Goal: Navigation & Orientation: Find specific page/section

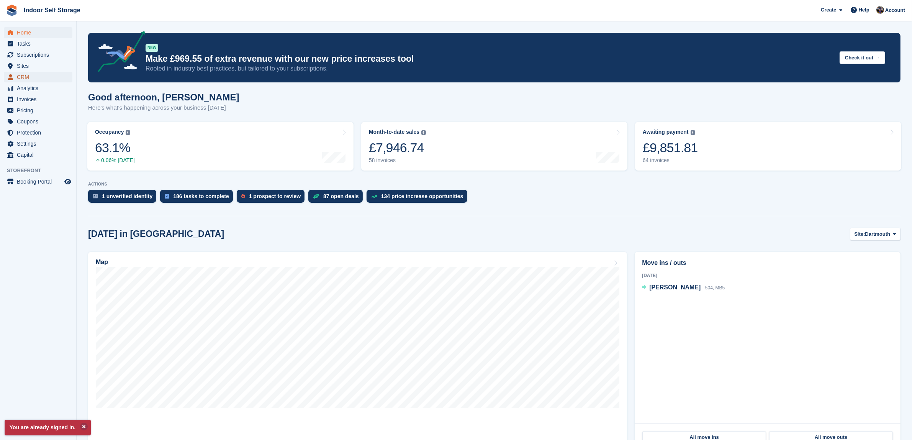
click at [21, 75] on span "CRM" at bounding box center [40, 77] width 46 height 11
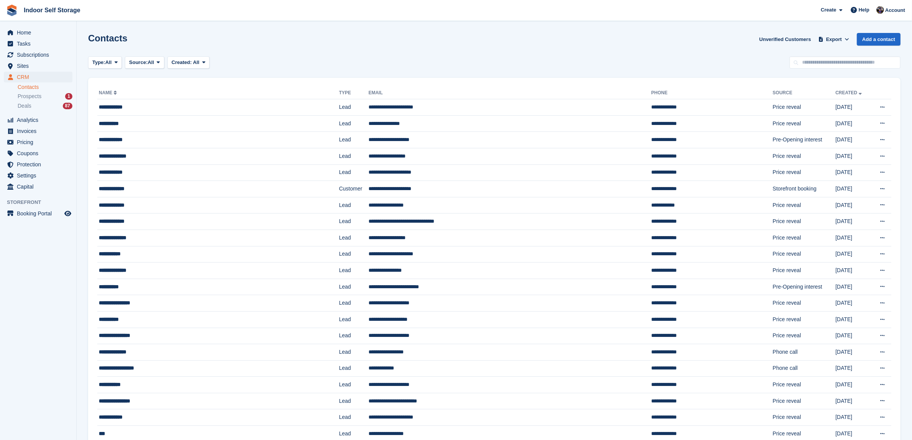
click at [29, 87] on link "Contacts" at bounding box center [45, 86] width 55 height 7
click at [26, 85] on link "Contacts" at bounding box center [45, 86] width 55 height 7
click at [27, 87] on link "Contacts" at bounding box center [45, 86] width 55 height 7
click at [808, 65] on input "text" at bounding box center [844, 62] width 111 height 13
type input "****"
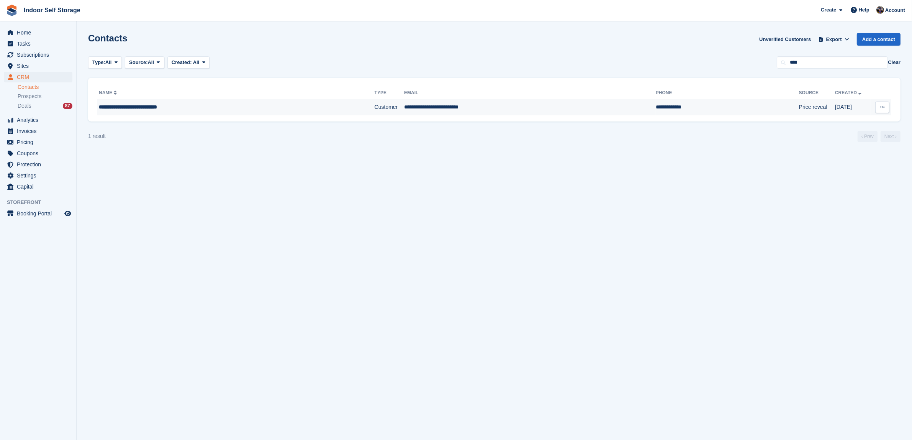
click at [461, 110] on td "**********" at bounding box center [530, 107] width 252 height 16
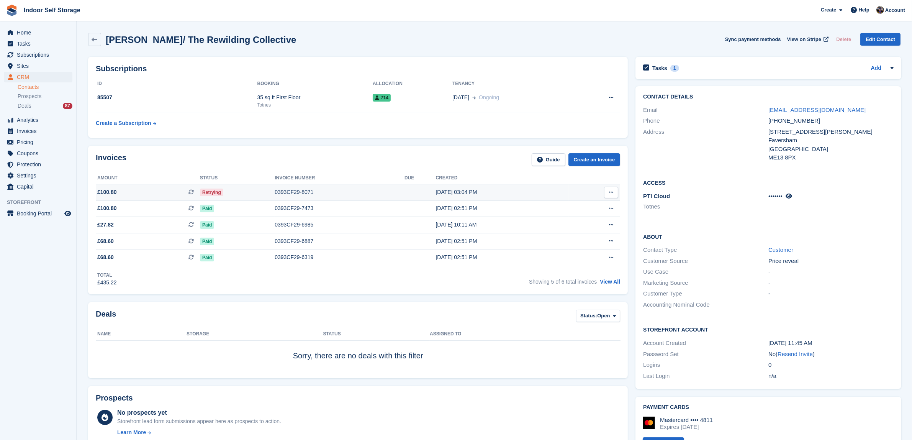
click at [532, 192] on div "01 Sep, 03:04 PM" at bounding box center [502, 192] width 133 height 8
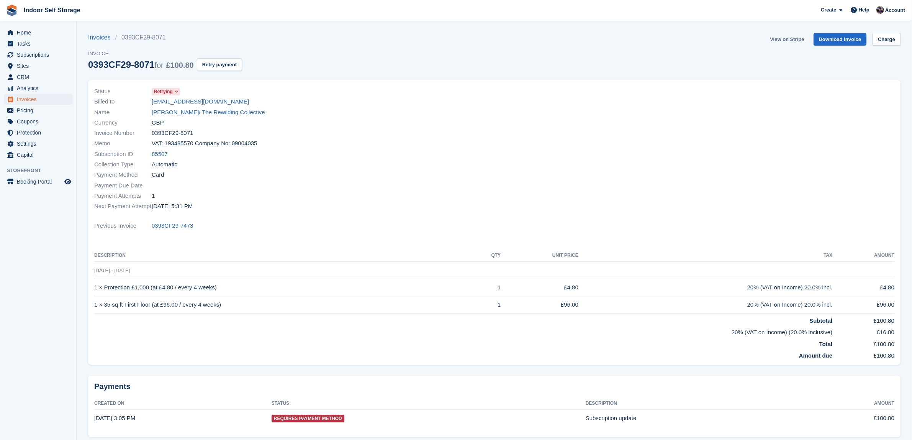
click at [797, 40] on link "View on Stripe" at bounding box center [787, 39] width 40 height 13
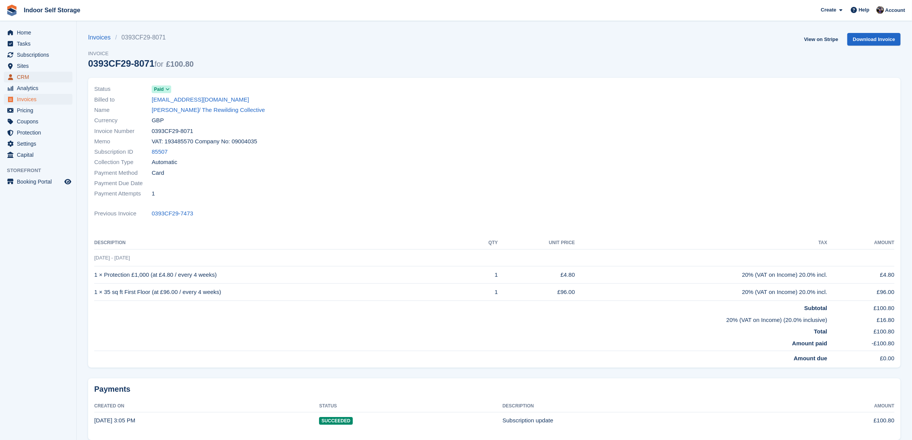
click at [21, 77] on span "CRM" at bounding box center [40, 77] width 46 height 11
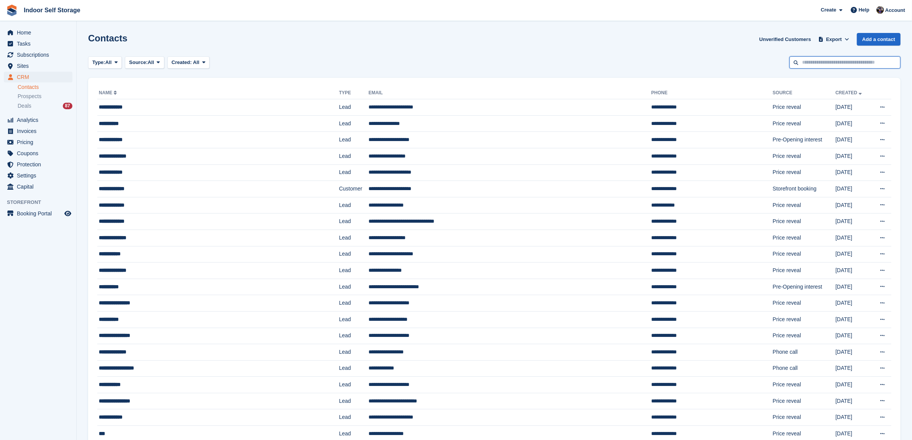
click at [818, 64] on input "text" at bounding box center [844, 62] width 111 height 13
type input "****"
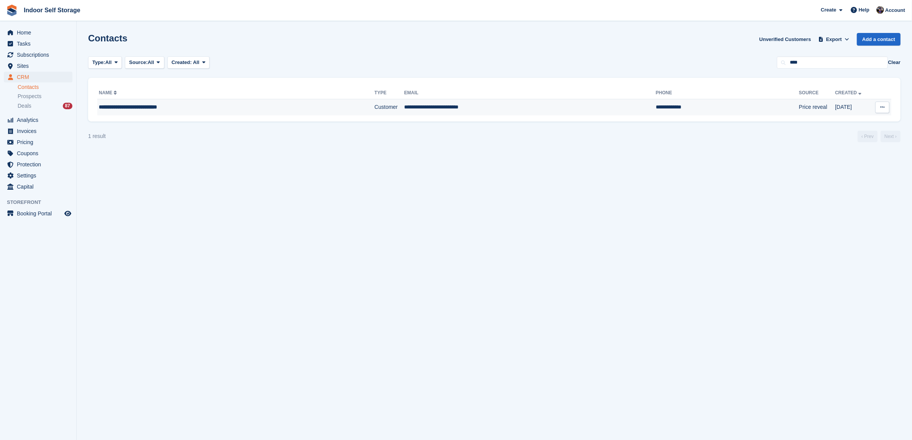
click at [451, 105] on td "**********" at bounding box center [530, 107] width 252 height 16
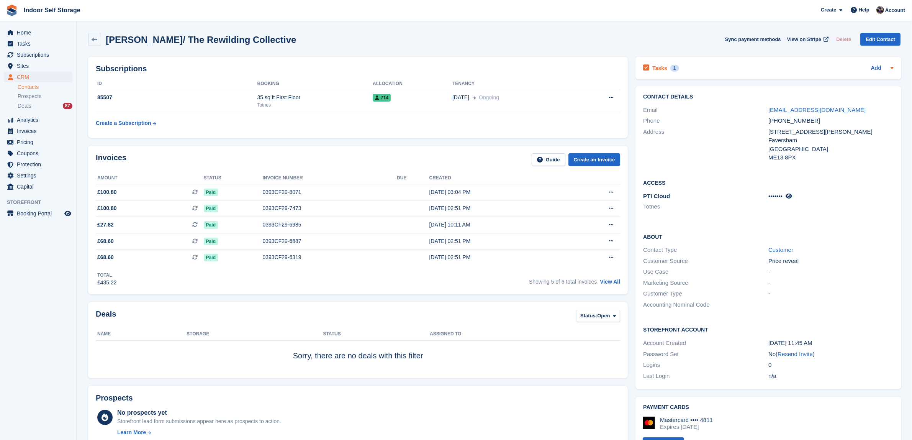
click at [671, 65] on div "1" at bounding box center [674, 68] width 9 height 7
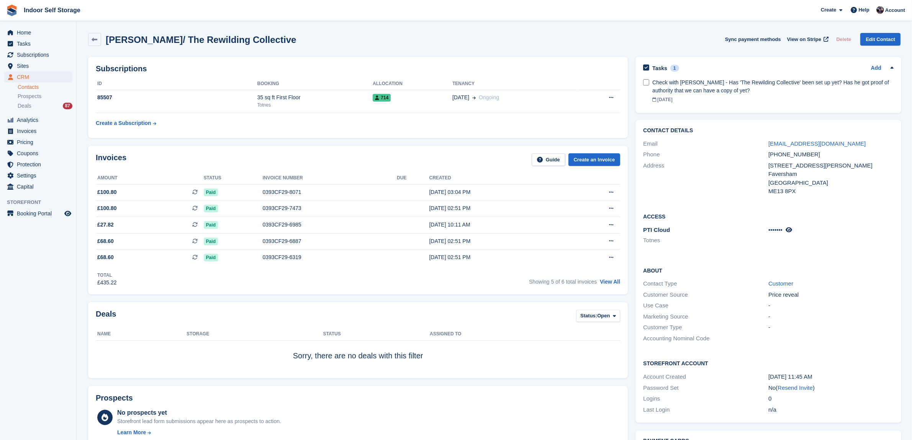
click at [568, 41] on div "[PERSON_NAME]/ The Rewilding Collective Sync payment methods View on Stripe Del…" at bounding box center [494, 39] width 812 height 13
click at [34, 85] on link "Contacts" at bounding box center [45, 86] width 55 height 7
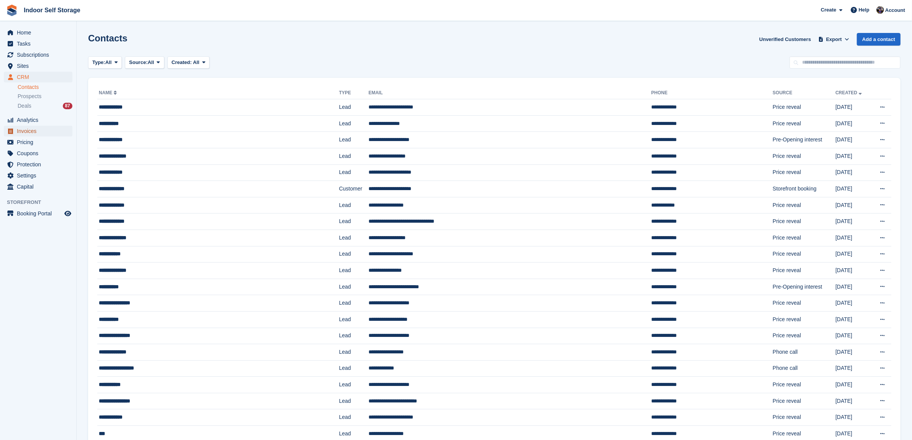
click at [20, 131] on span "Invoices" at bounding box center [40, 131] width 46 height 11
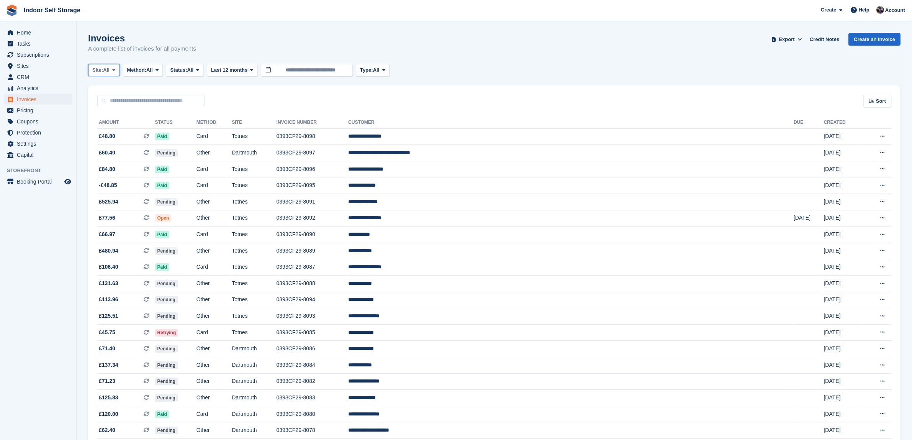
click at [115, 70] on icon at bounding box center [113, 69] width 3 height 5
click at [108, 113] on link "Totnes" at bounding box center [125, 116] width 67 height 14
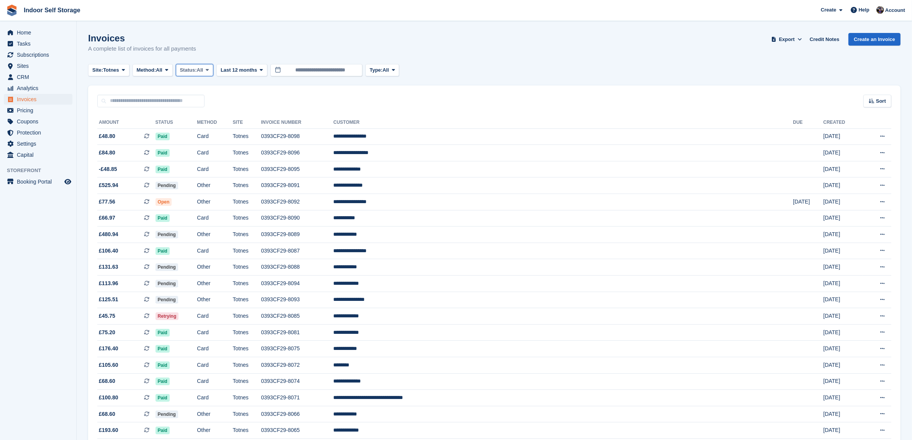
click at [210, 70] on span at bounding box center [207, 70] width 6 height 6
click at [195, 129] on link "Open" at bounding box center [212, 130] width 67 height 14
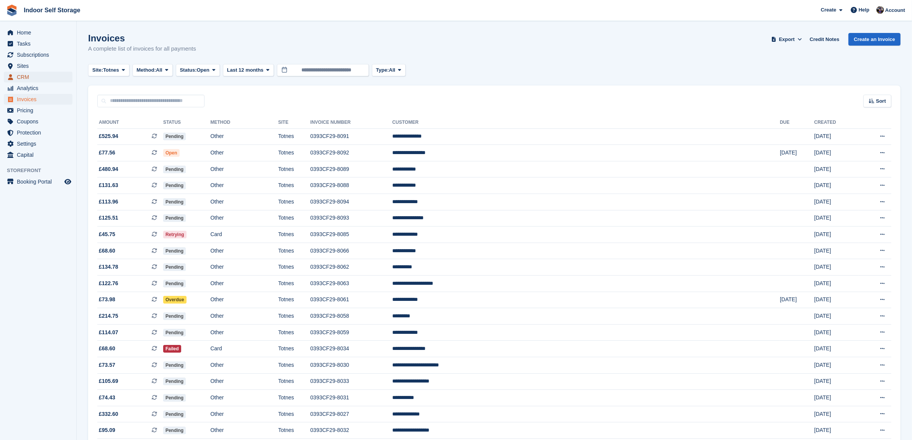
click at [23, 77] on span "CRM" at bounding box center [40, 77] width 46 height 11
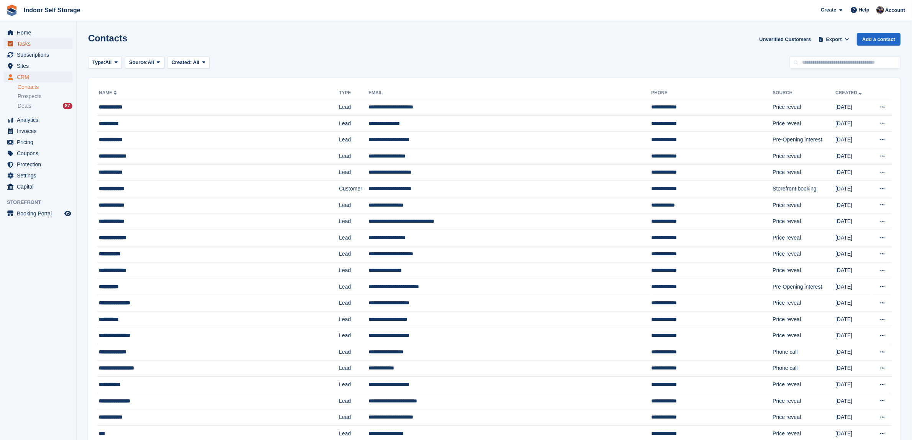
click at [27, 43] on span "Tasks" at bounding box center [40, 43] width 46 height 11
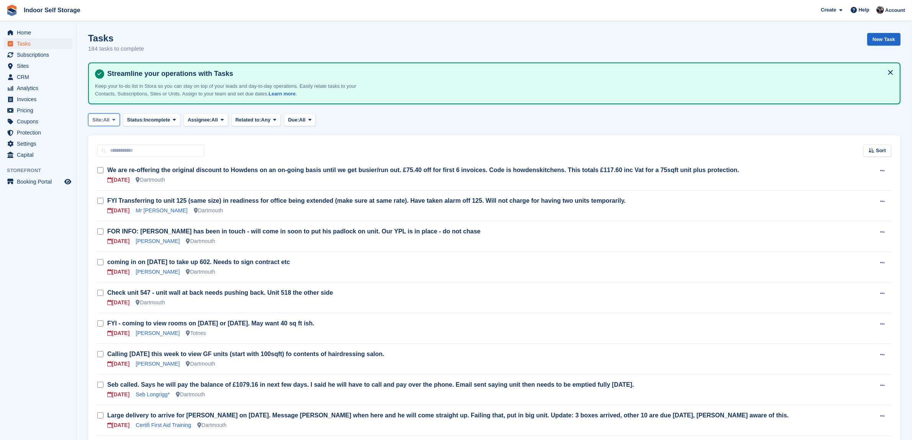
click at [115, 119] on icon at bounding box center [113, 119] width 3 height 5
click at [102, 165] on link "Totnes" at bounding box center [125, 166] width 67 height 14
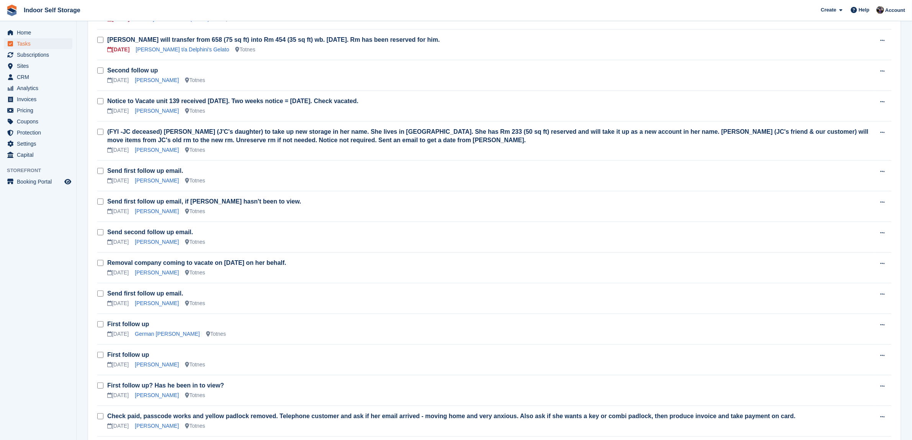
scroll to position [239, 0]
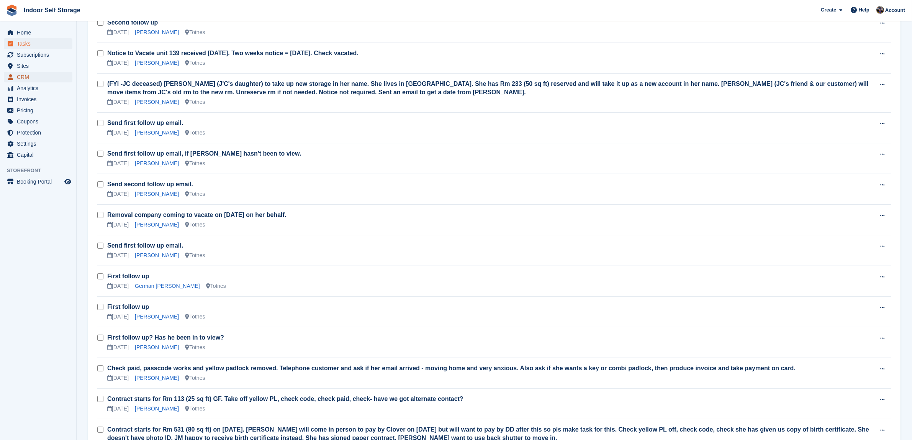
click at [21, 80] on span "CRM" at bounding box center [40, 77] width 46 height 11
